Goal: Check status: Check status

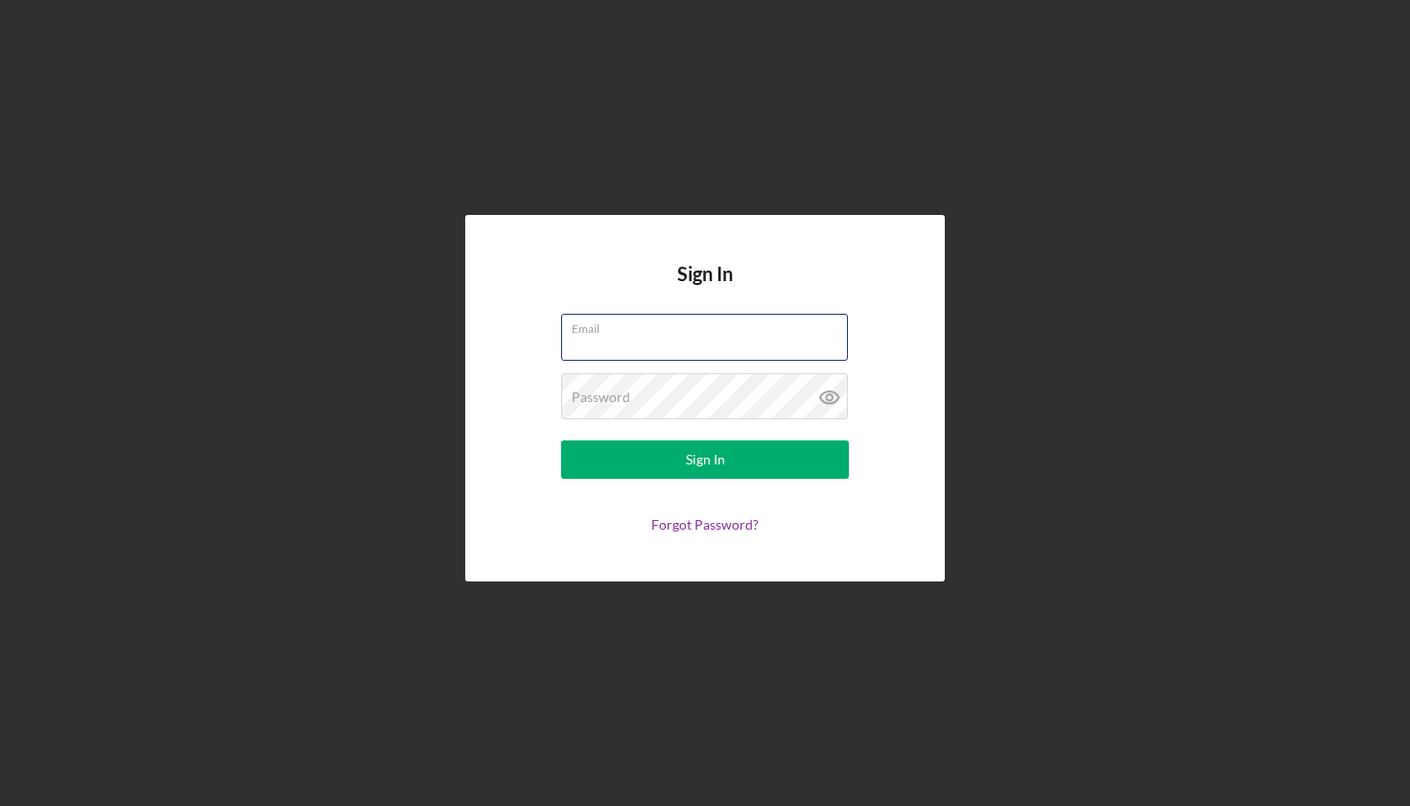
type input "[EMAIL_ADDRESS][DOMAIN_NAME]"
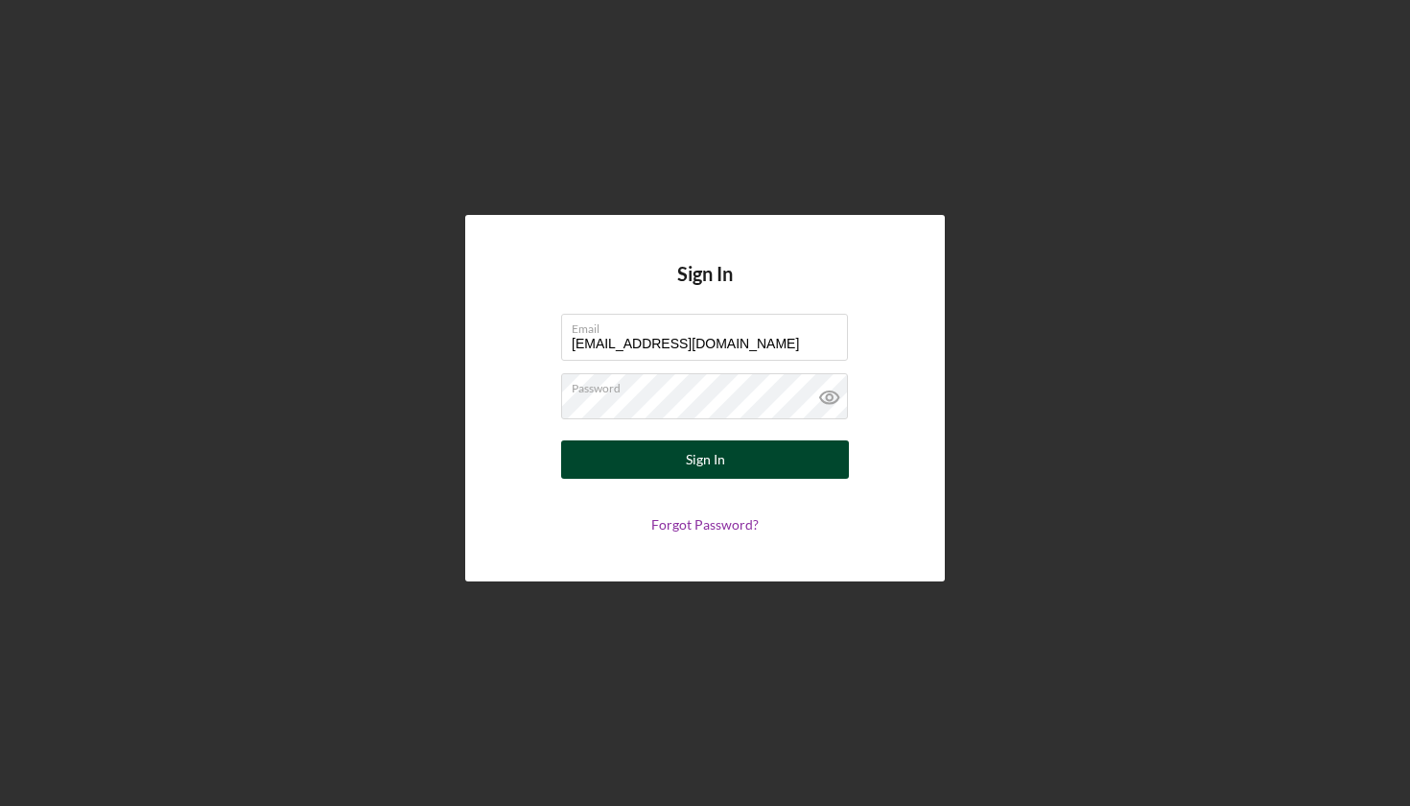
click at [665, 463] on button "Sign In" at bounding box center [705, 459] width 288 height 38
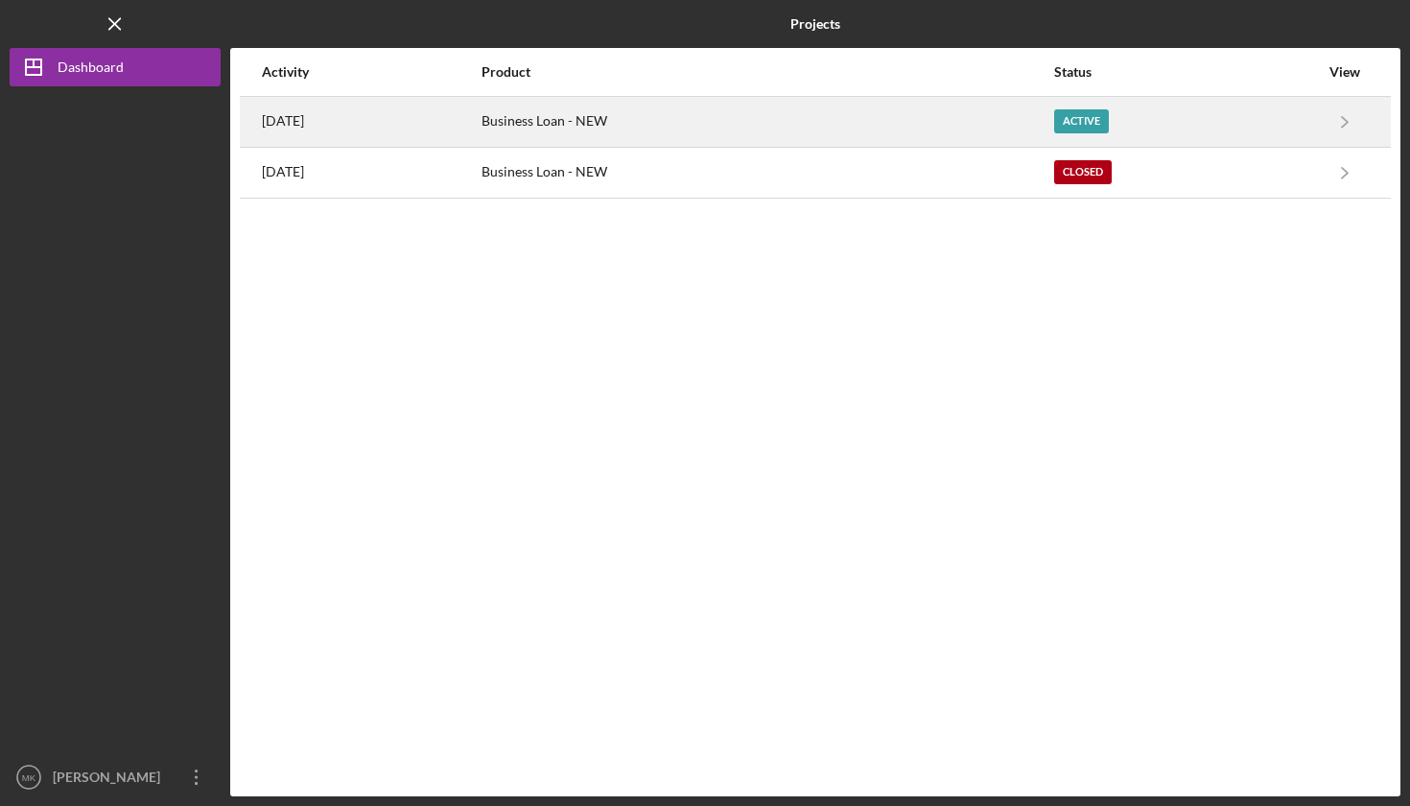
click at [845, 129] on div "Business Loan - NEW" at bounding box center [767, 122] width 571 height 48
